Goal: Contribute content

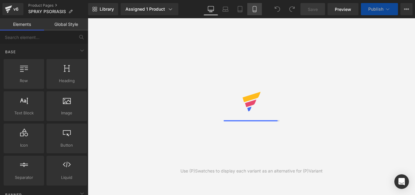
click at [255, 10] on icon at bounding box center [255, 9] width 6 height 6
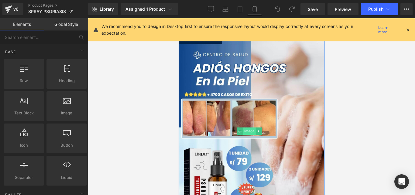
click at [249, 127] on span "Image" at bounding box center [249, 130] width 13 height 7
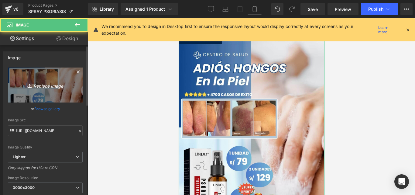
click at [63, 76] on link "Replace Image" at bounding box center [45, 84] width 75 height 35
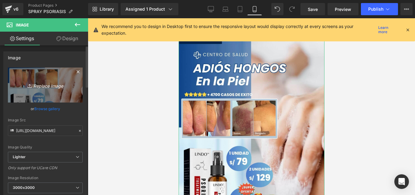
type input "C:\fakepath\Posteo de Instagram Productos Naturales Fotográfico Verde y Blanco …"
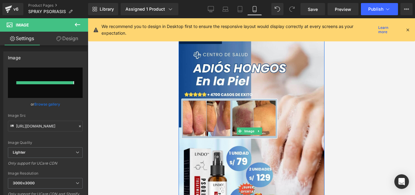
type input "[URL][DOMAIN_NAME]"
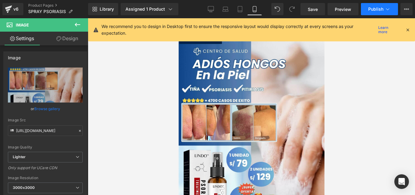
click at [371, 7] on span "Publish" at bounding box center [375, 9] width 15 height 5
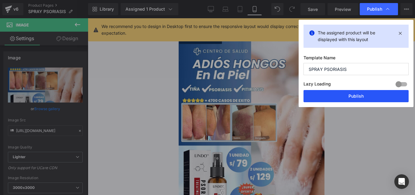
click at [346, 98] on button "Publish" at bounding box center [356, 96] width 105 height 12
click at [346, 98] on div at bounding box center [251, 106] width 327 height 177
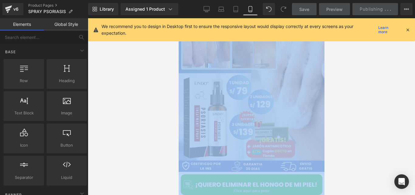
scroll to position [97, 0]
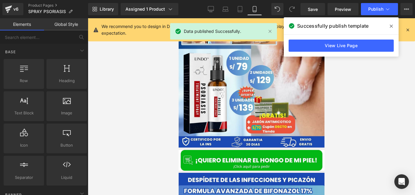
click at [390, 27] on icon at bounding box center [391, 26] width 3 height 3
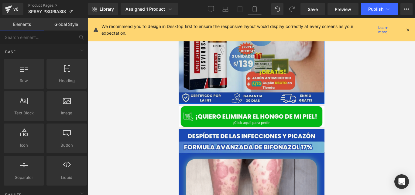
scroll to position [0, 0]
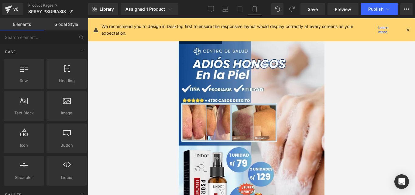
click at [408, 30] on icon at bounding box center [407, 29] width 5 height 5
